Goal: Transaction & Acquisition: Download file/media

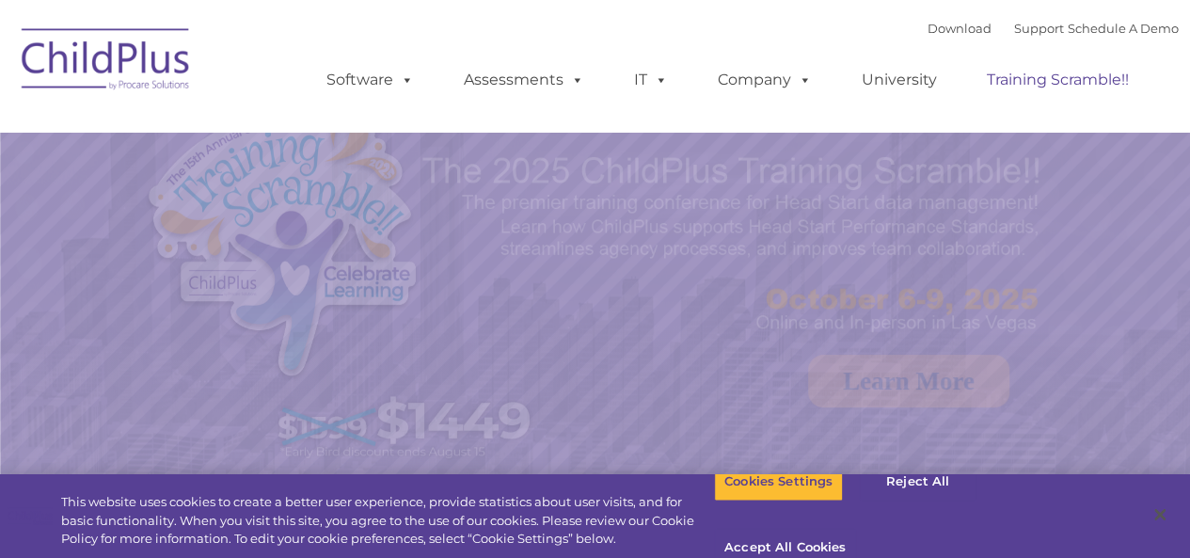
select select "MEDIUM"
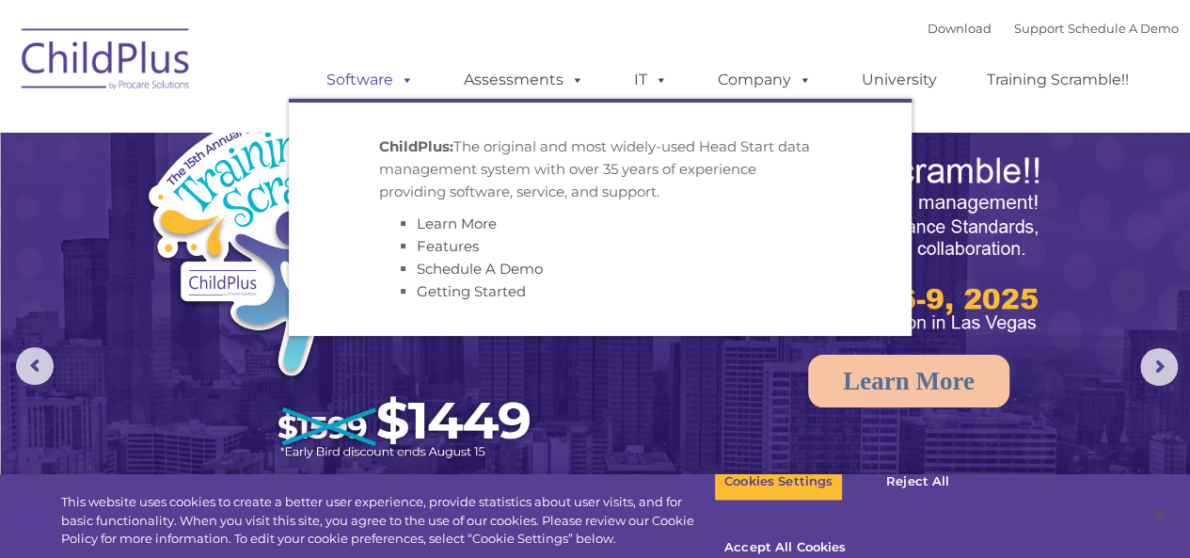
click at [392, 91] on link "Software" at bounding box center [370, 80] width 125 height 38
click at [384, 76] on link "Software" at bounding box center [370, 80] width 125 height 38
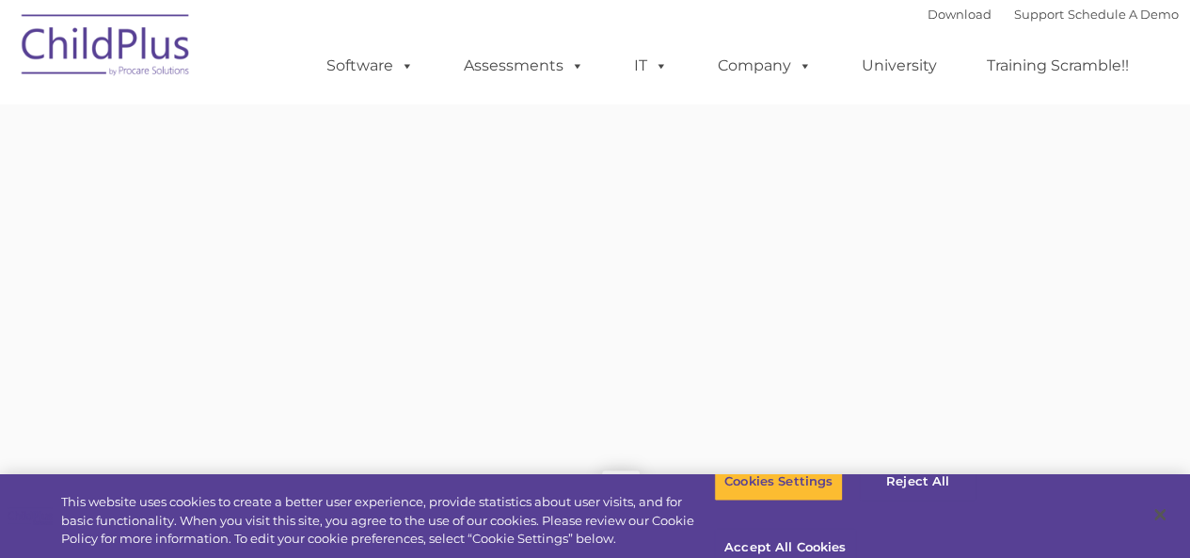
type input ""
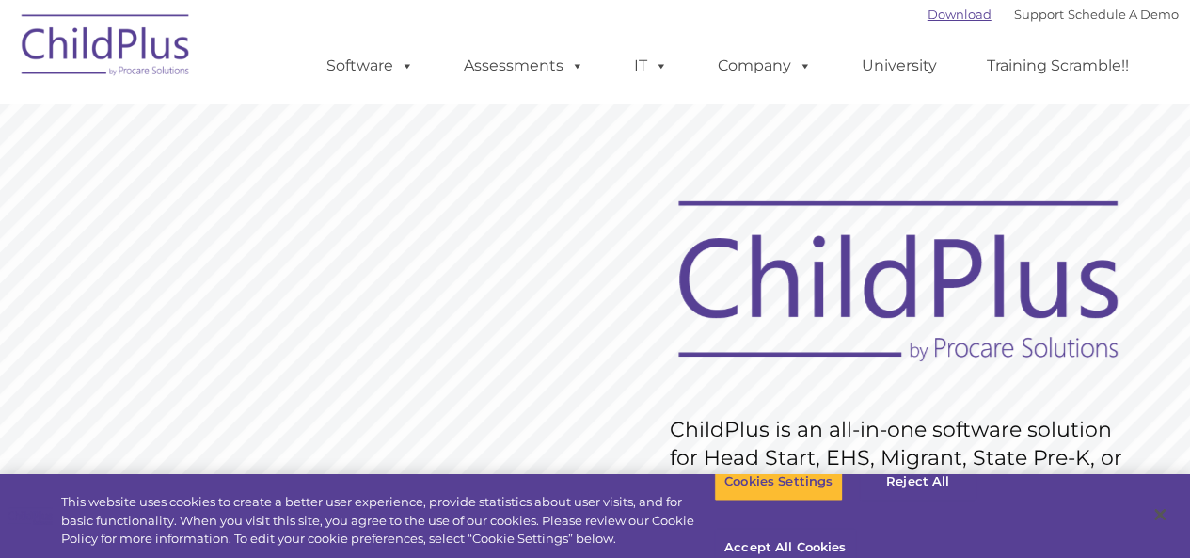
click at [944, 11] on link "Download" at bounding box center [960, 14] width 64 height 15
